Goal: Navigation & Orientation: Find specific page/section

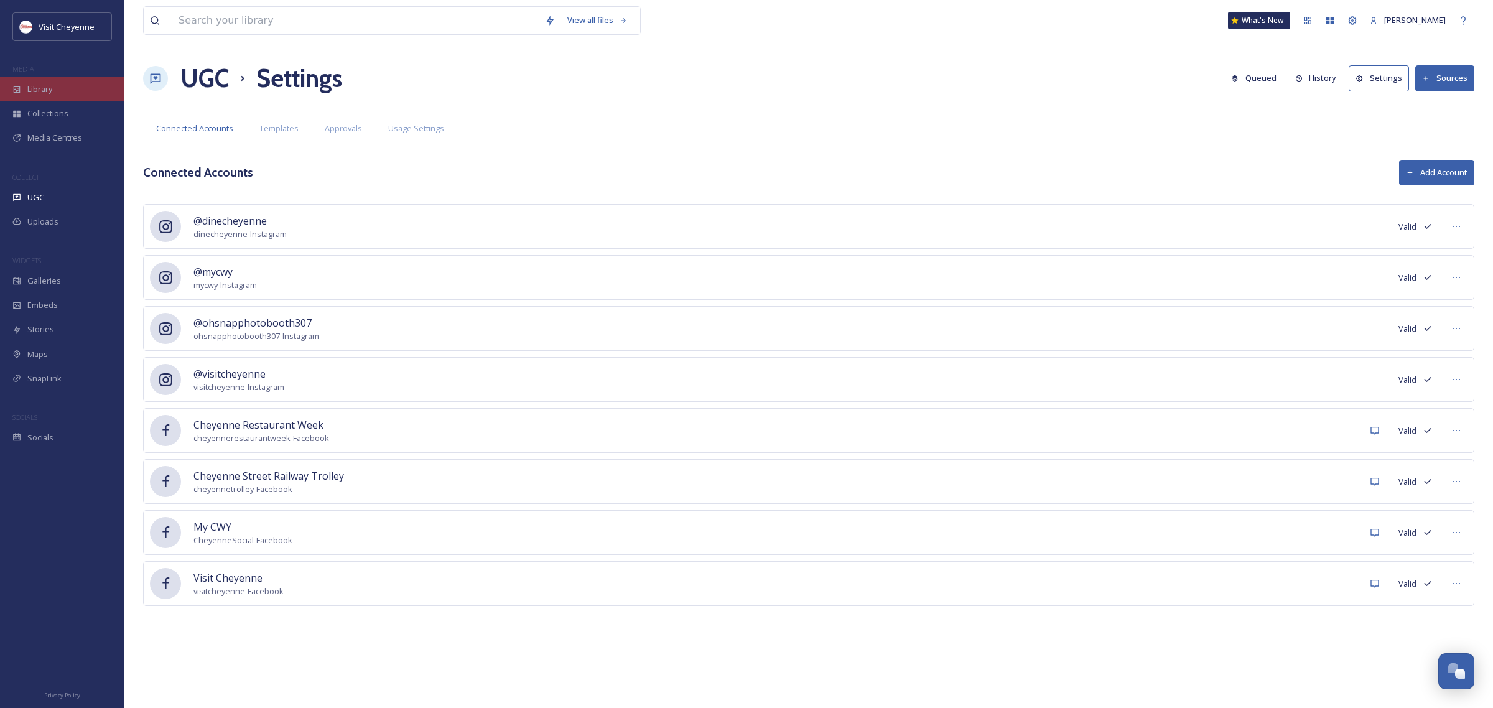
click at [53, 84] on div "Library" at bounding box center [62, 89] width 124 height 24
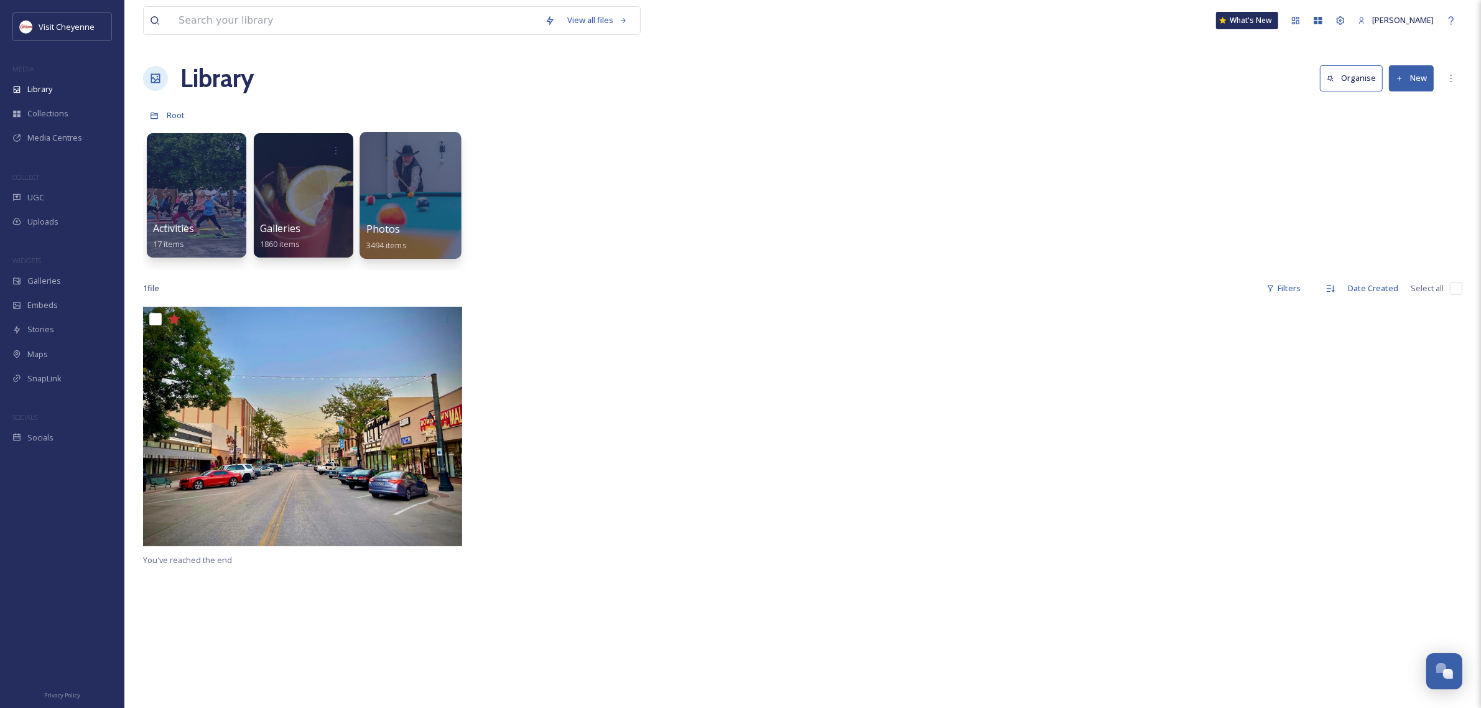
click at [386, 195] on div at bounding box center [409, 195] width 101 height 127
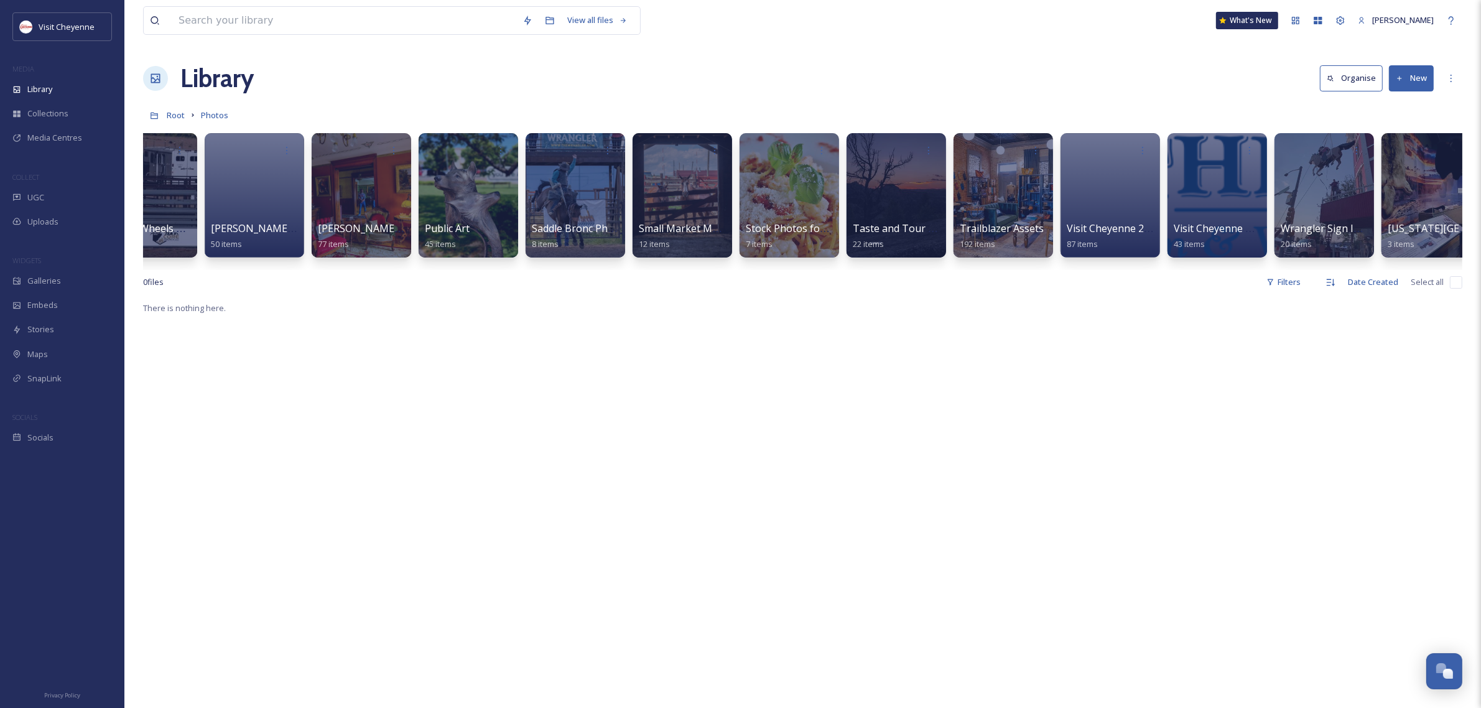
scroll to position [0, 1248]
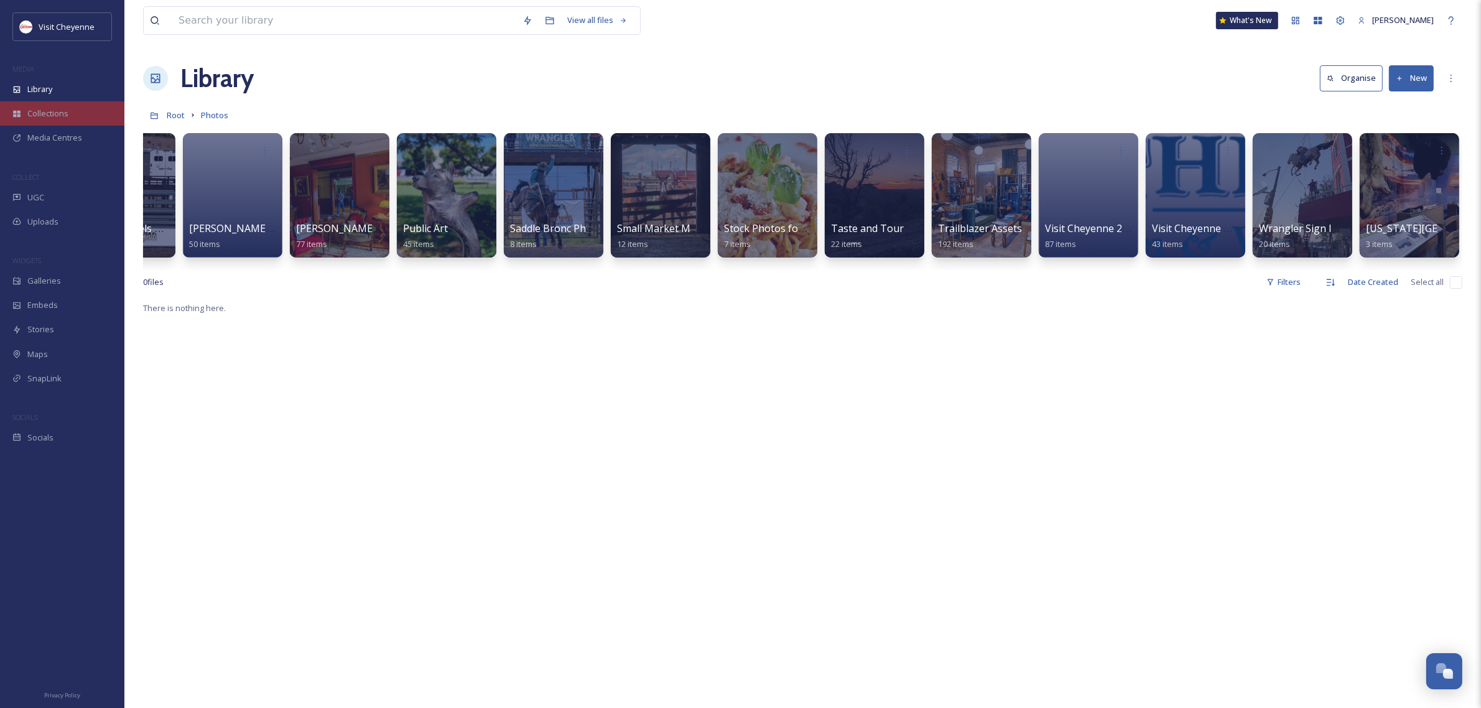
click at [70, 109] on div "Collections" at bounding box center [62, 113] width 124 height 24
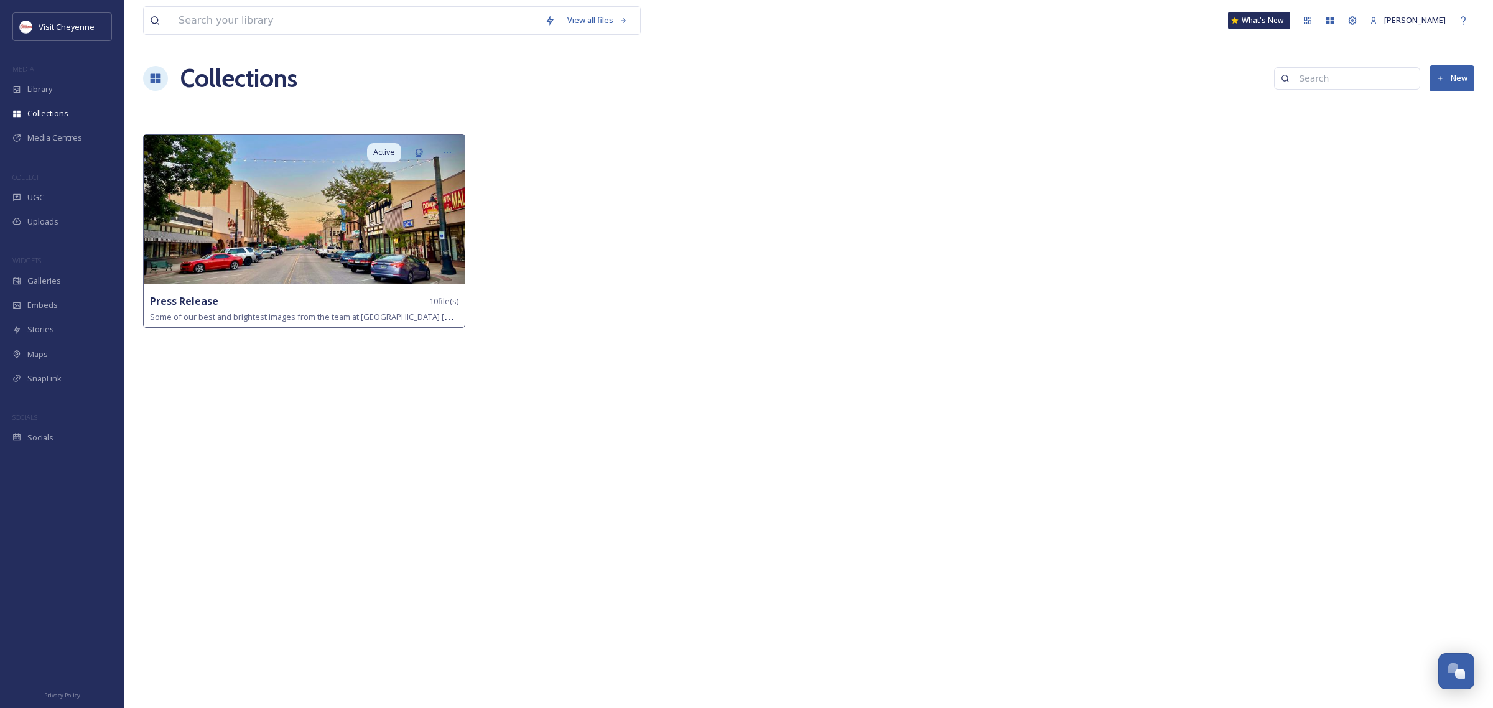
click at [171, 198] on img at bounding box center [304, 209] width 321 height 149
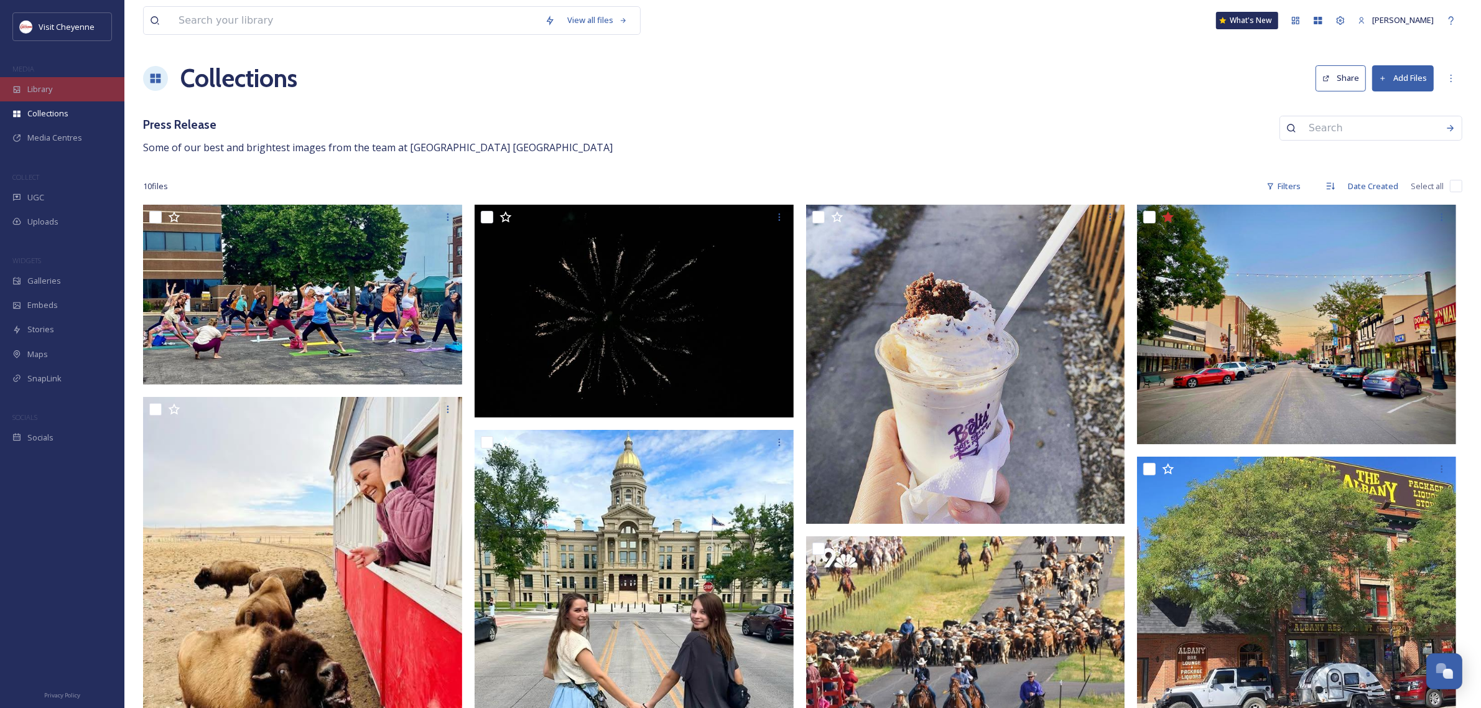
click at [42, 101] on div "Library" at bounding box center [62, 89] width 124 height 24
